Goal: Contribute content

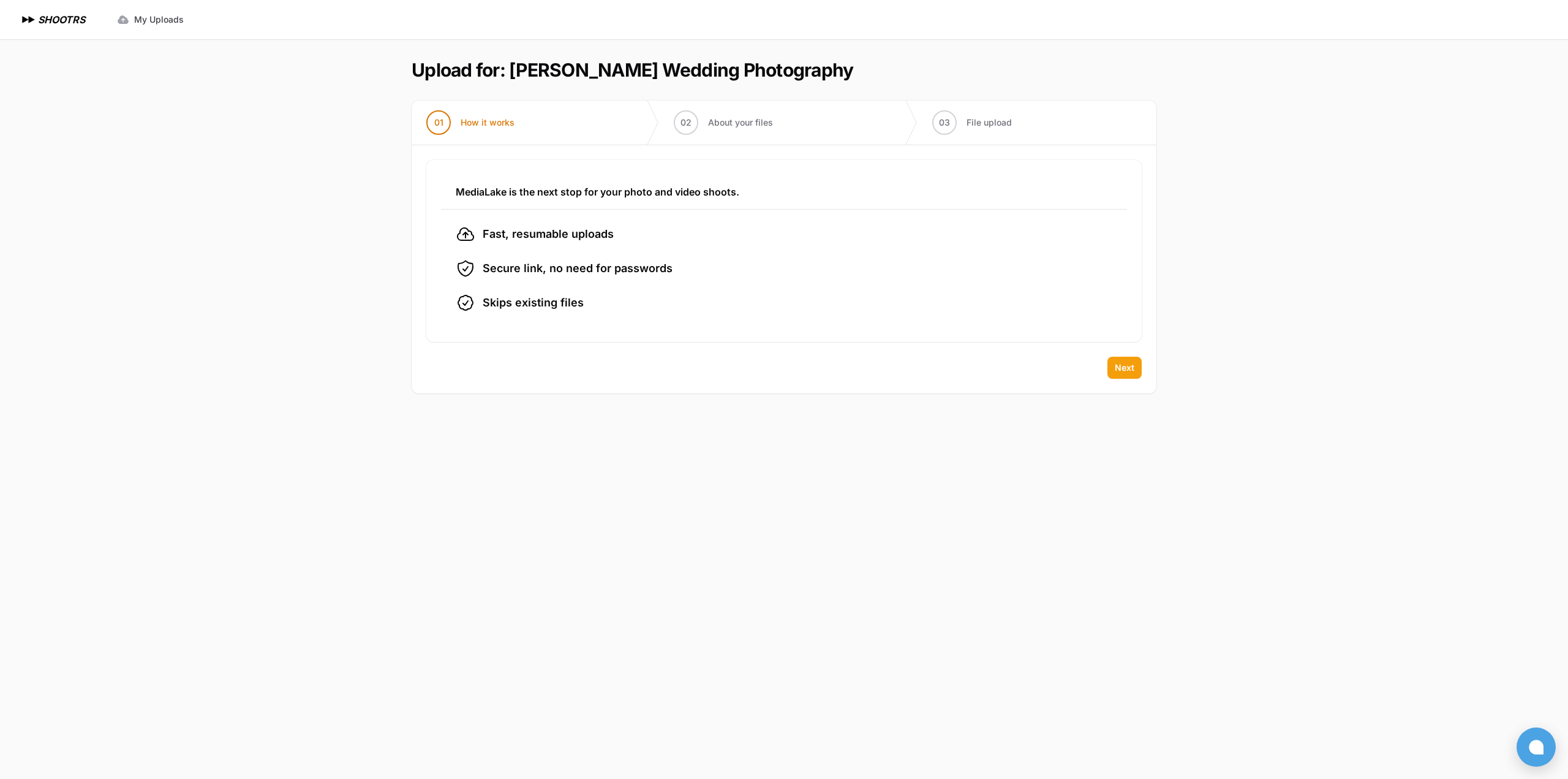
click at [1123, 359] on button "Next" at bounding box center [1124, 367] width 34 height 22
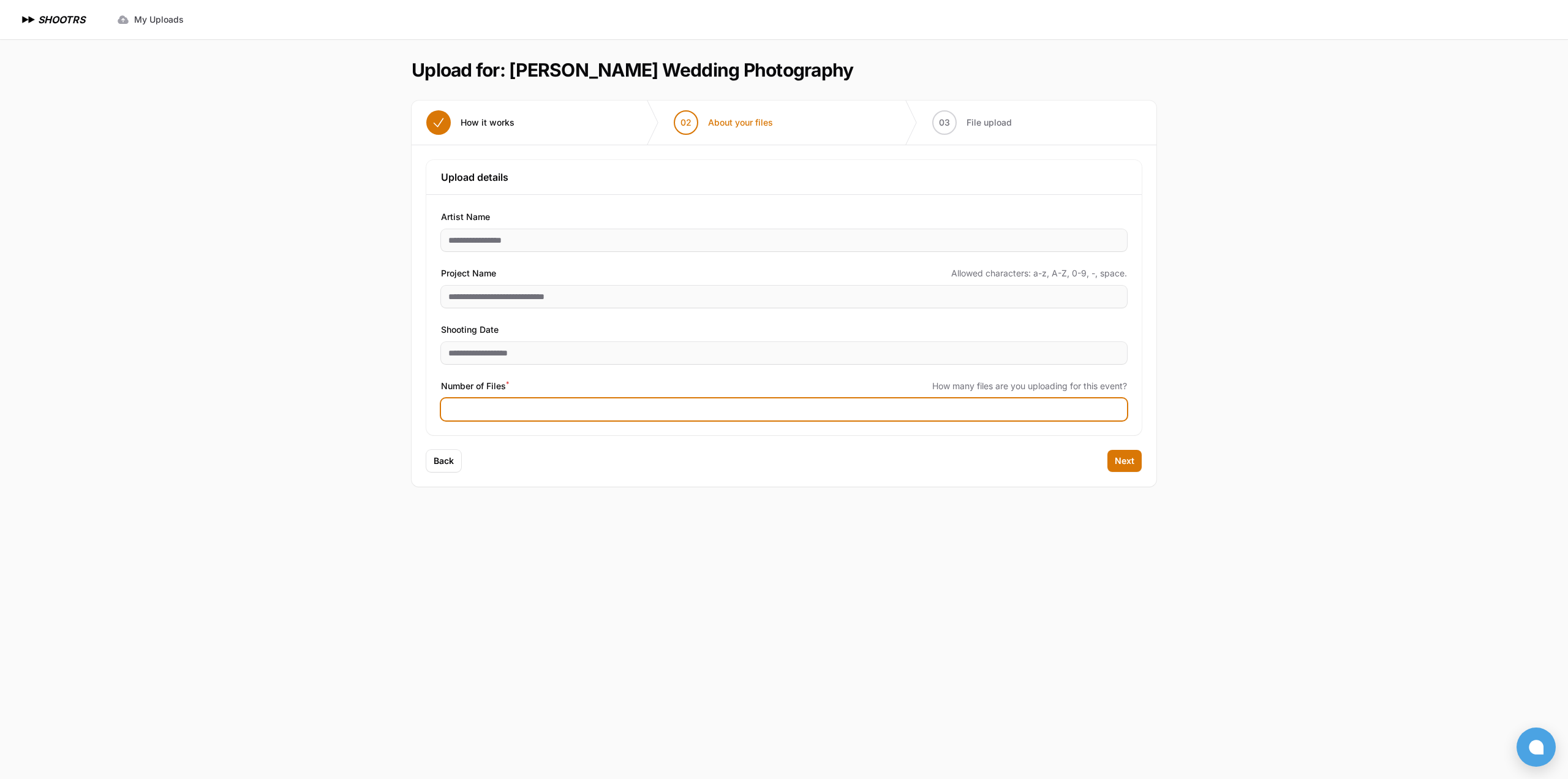
drag, startPoint x: 496, startPoint y: 401, endPoint x: 383, endPoint y: 410, distance: 113.4
click at [383, 410] on div "Expand sidebar Collapse sidebar SHOOTRS SHOOTRS My Uploads" at bounding box center [784, 389] width 1568 height 779
type input "***"
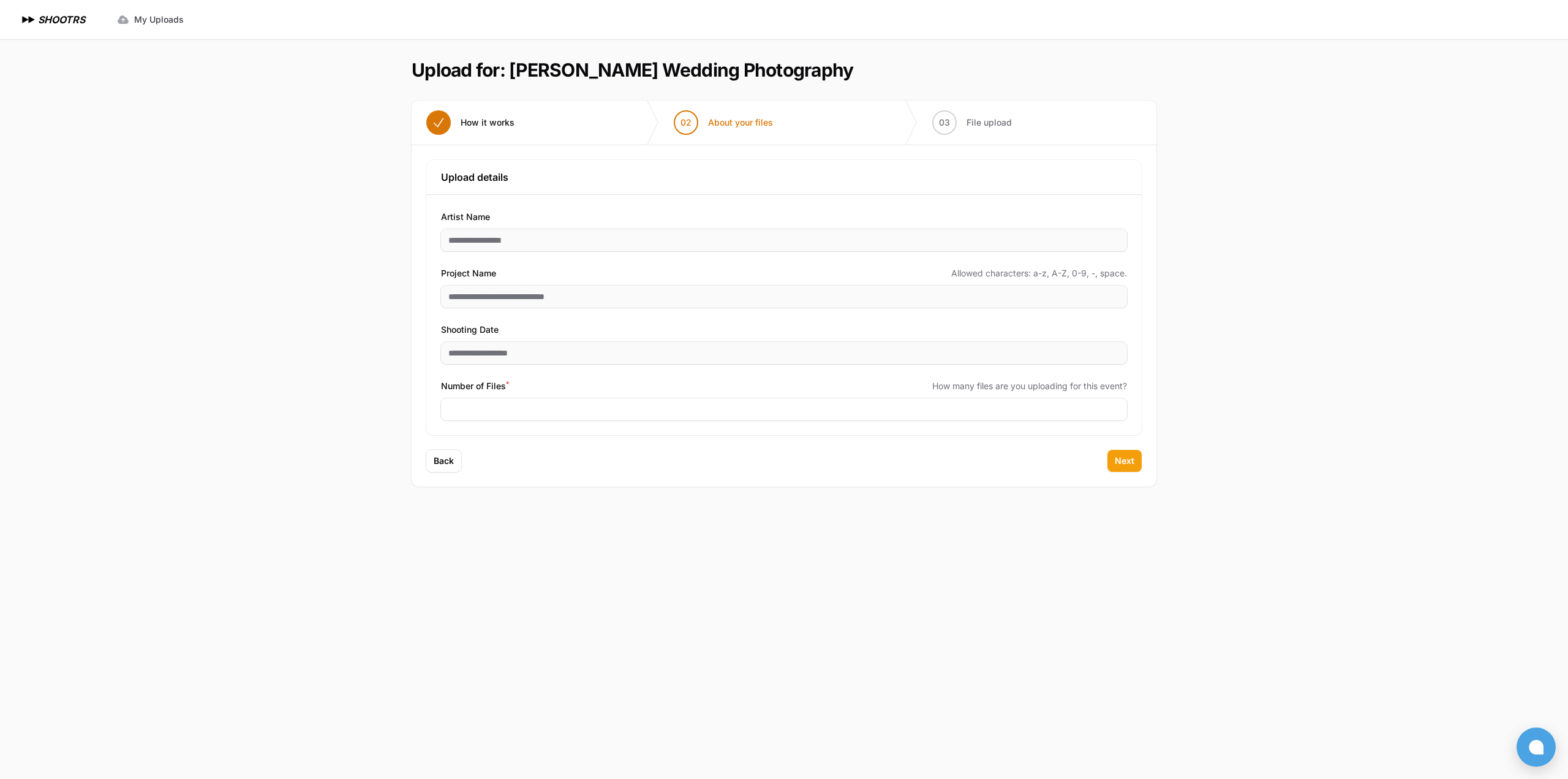
click at [1126, 457] on span "Next" at bounding box center [1124, 461] width 20 height 12
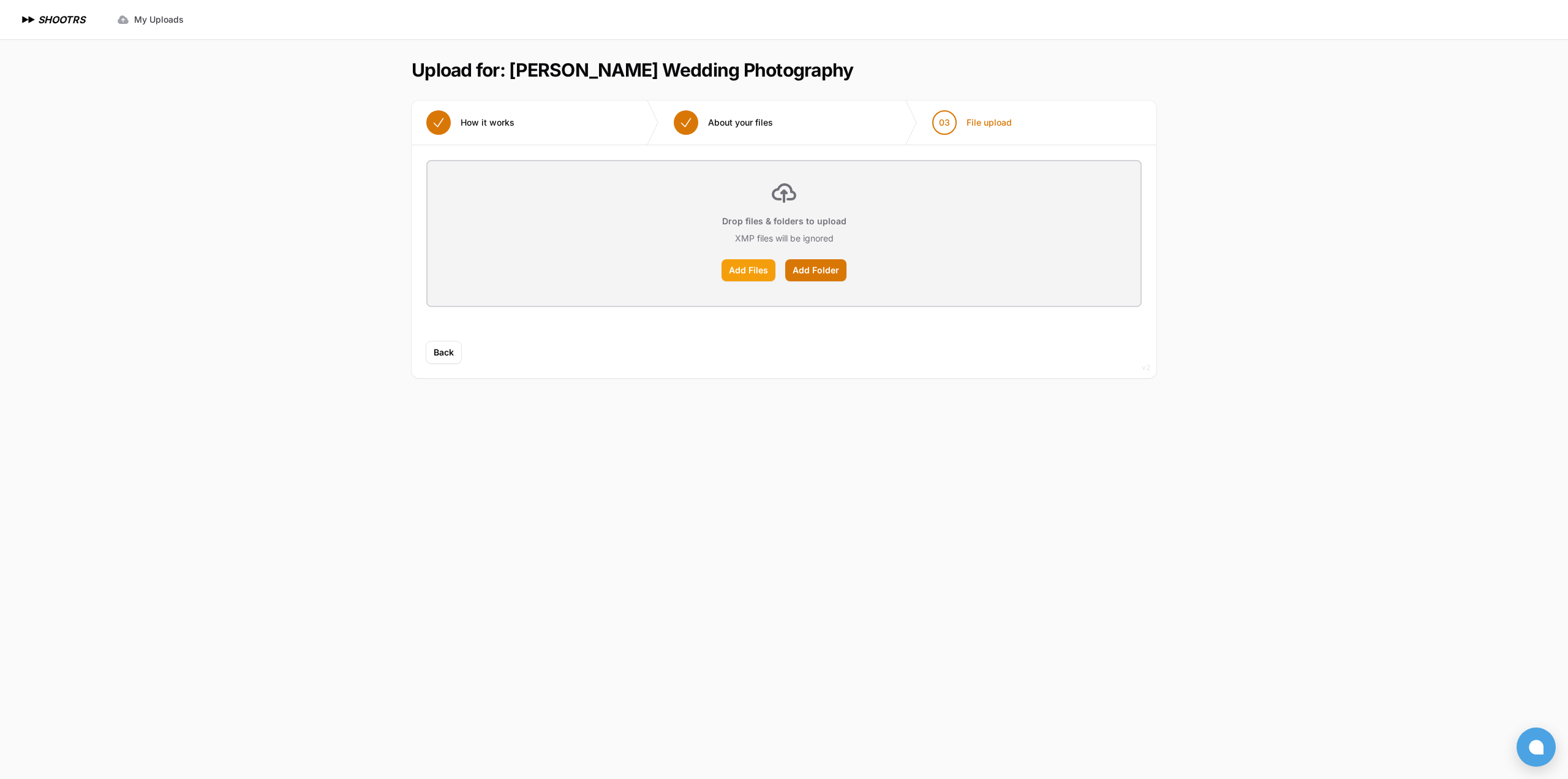
click at [758, 272] on label "Add Files" at bounding box center [748, 270] width 54 height 22
click at [0, 0] on input "Add Files" at bounding box center [0, 0] width 0 height 0
